Goal: Check status: Check status

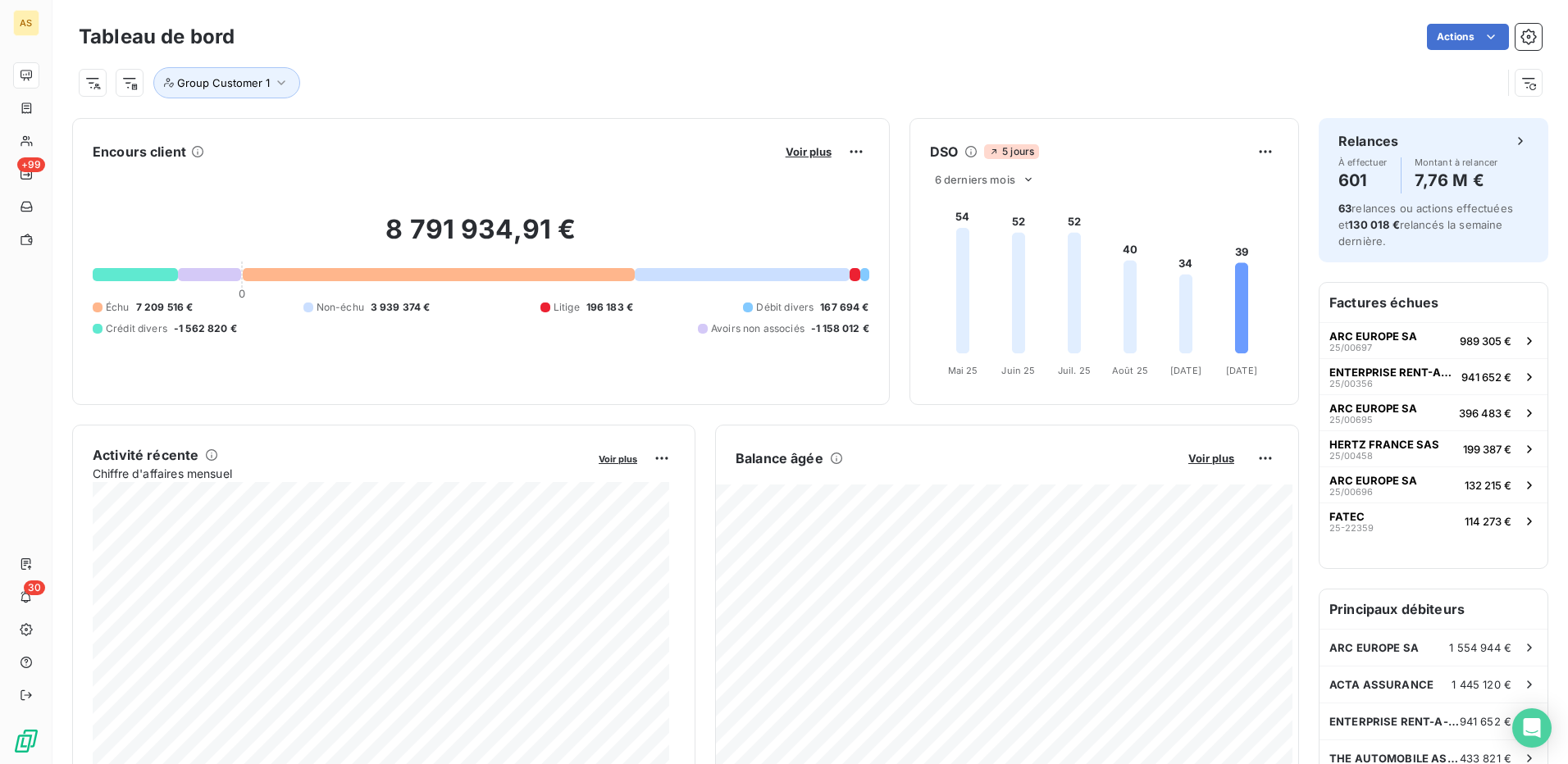
click at [531, 78] on div "Group Customer 1" at bounding box center [791, 83] width 1423 height 31
click at [606, 154] on div "Encours client Voir plus" at bounding box center [480, 152] width 776 height 27
click at [517, 160] on div "Encours client Voir plus" at bounding box center [480, 152] width 776 height 27
click at [532, 69] on div "Group Customer 1" at bounding box center [791, 83] width 1423 height 31
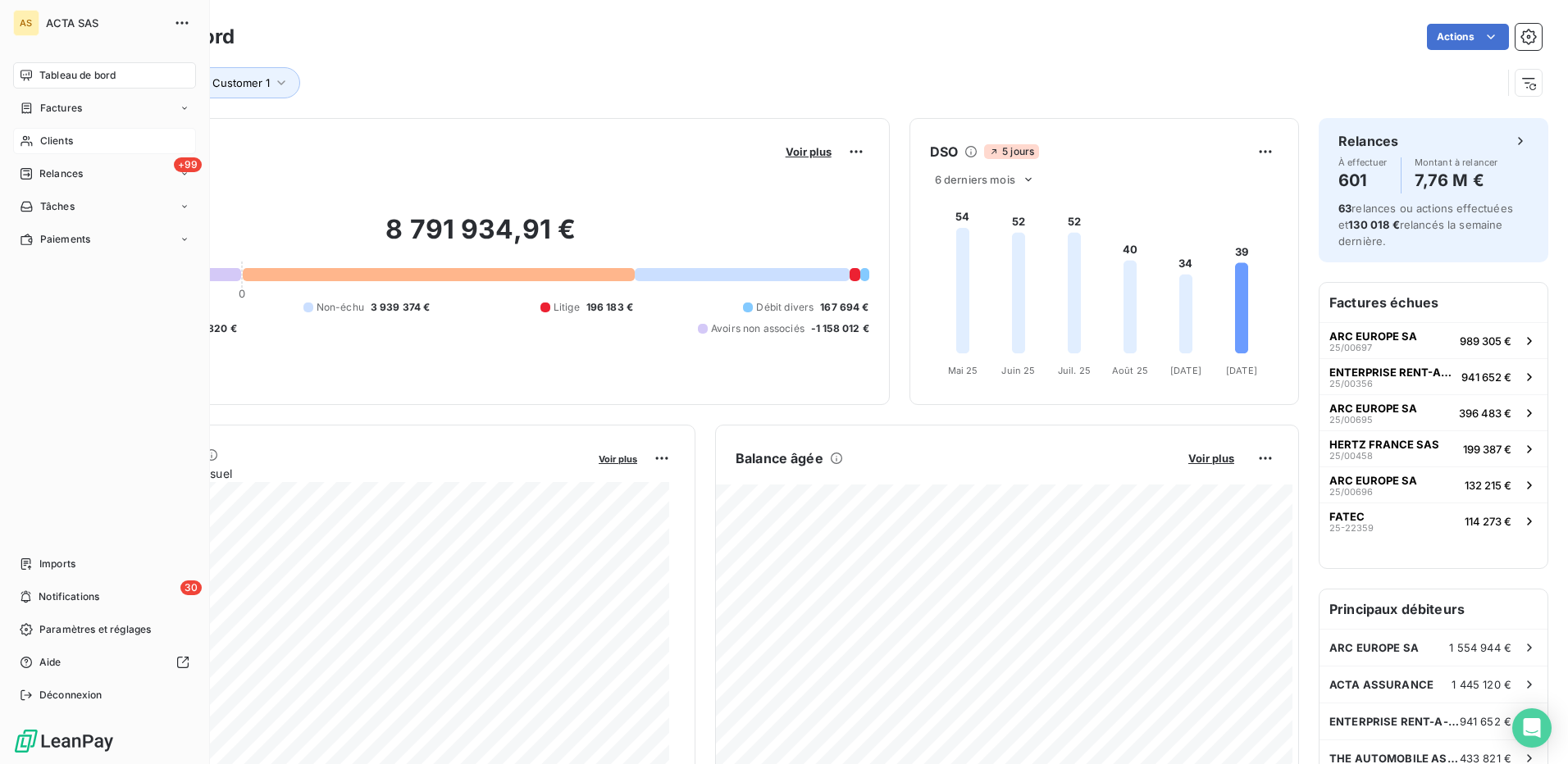
click at [58, 141] on span "Clients" at bounding box center [56, 141] width 33 height 15
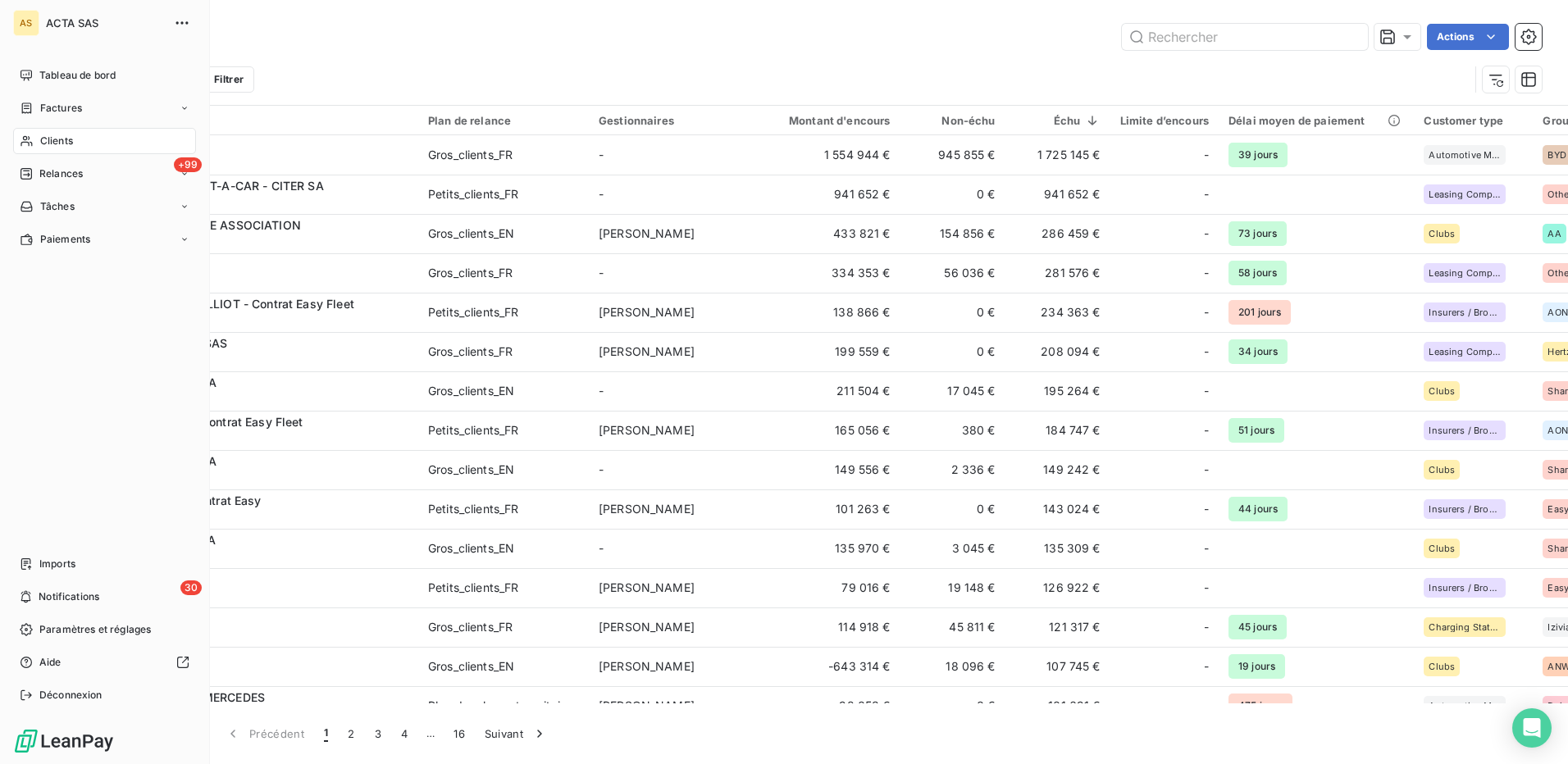
click at [74, 139] on div "Clients" at bounding box center [105, 141] width 183 height 27
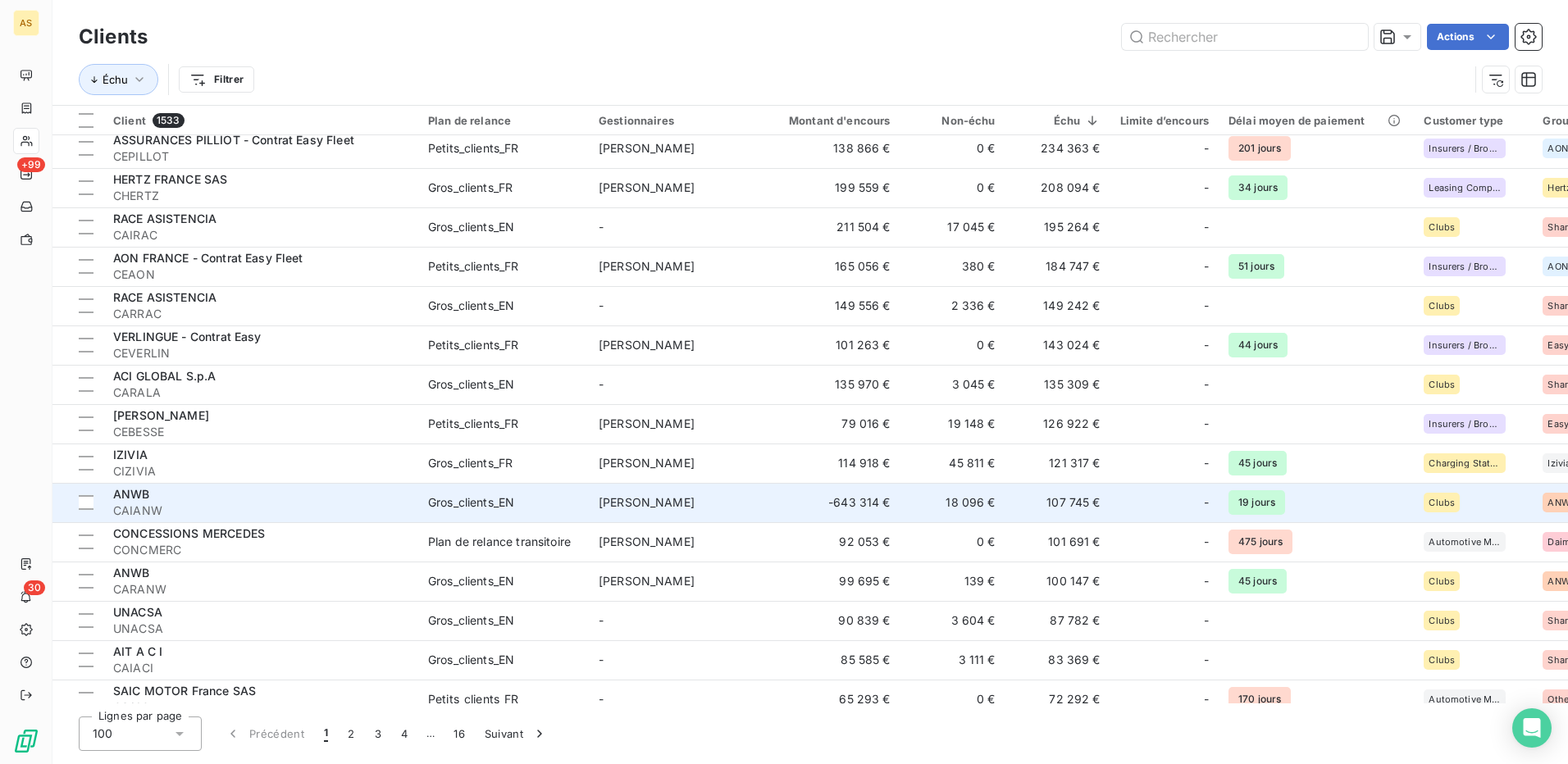
scroll to position [82, 0]
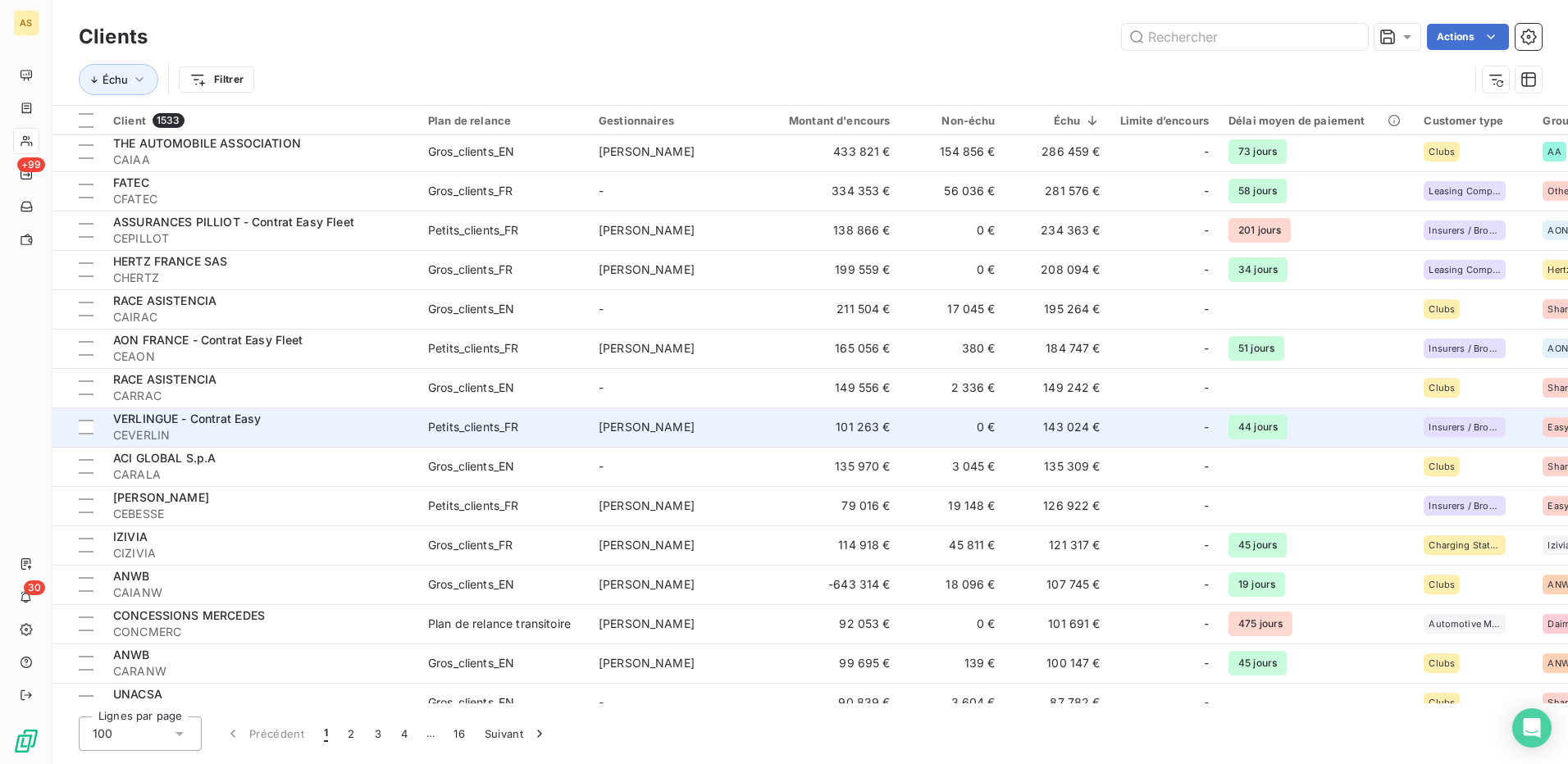
click at [239, 416] on span "VERLINGUE - Contrat Easy" at bounding box center [187, 419] width 149 height 14
